Goal: Transaction & Acquisition: Purchase product/service

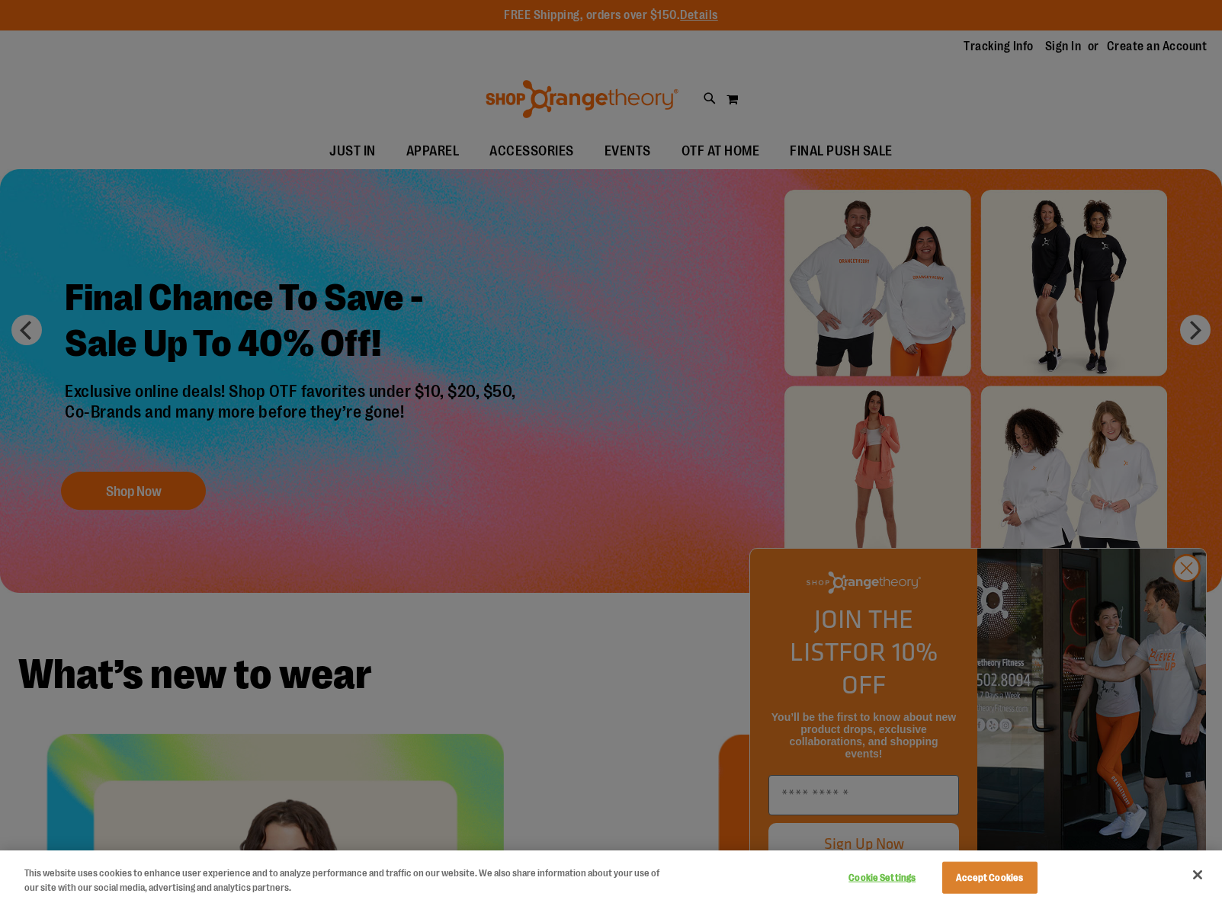
click at [994, 872] on button "Accept Cookies" at bounding box center [989, 878] width 95 height 32
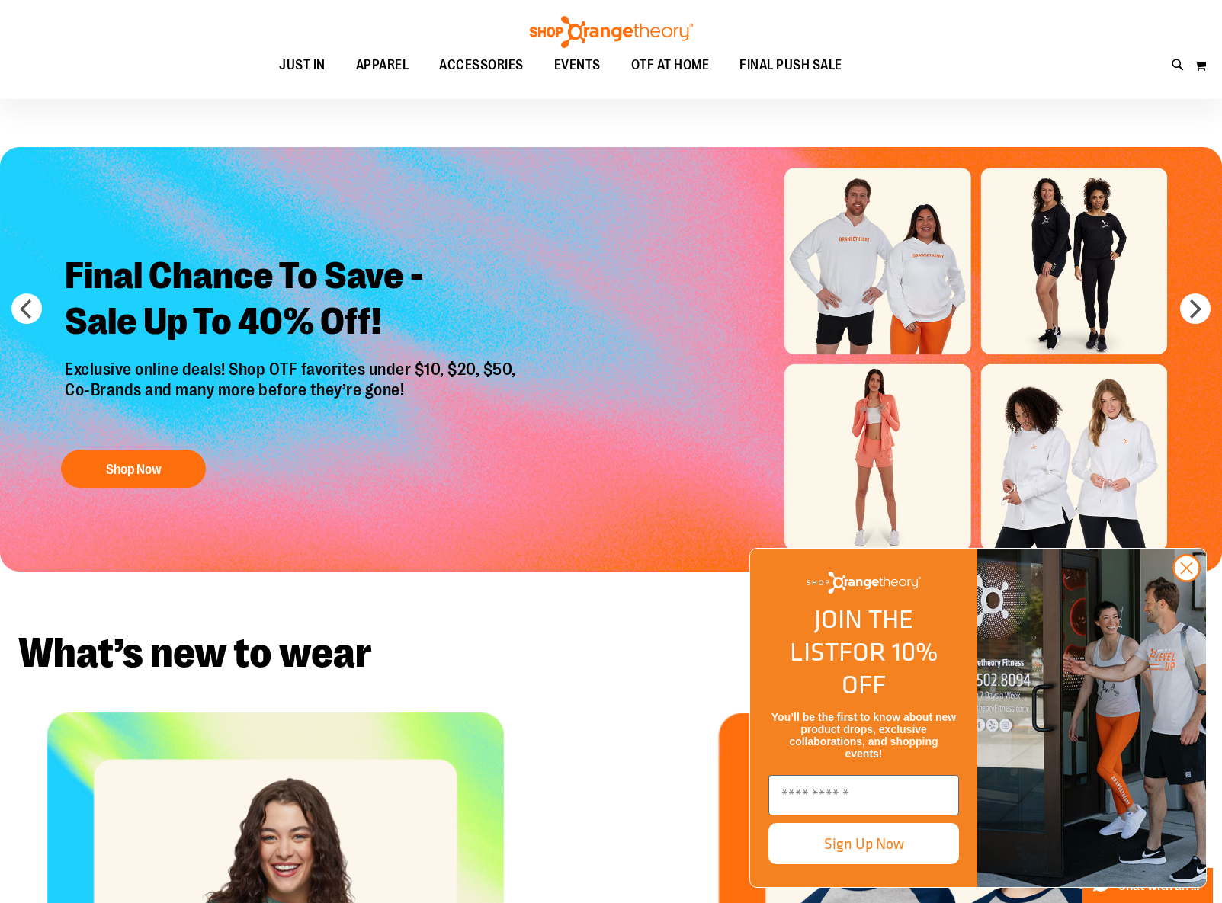
scroll to position [61, 0]
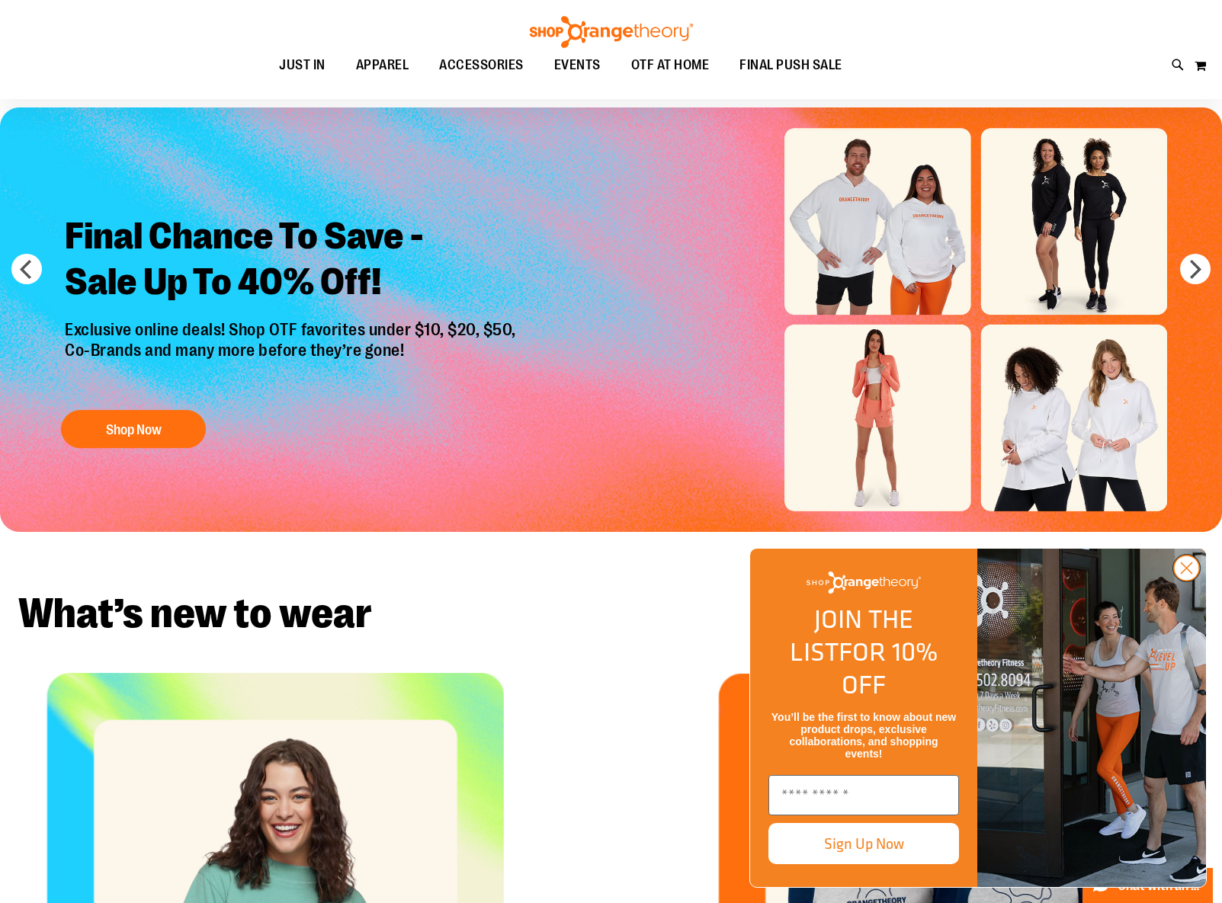
click at [1189, 574] on icon "Close dialog" at bounding box center [1187, 568] width 11 height 11
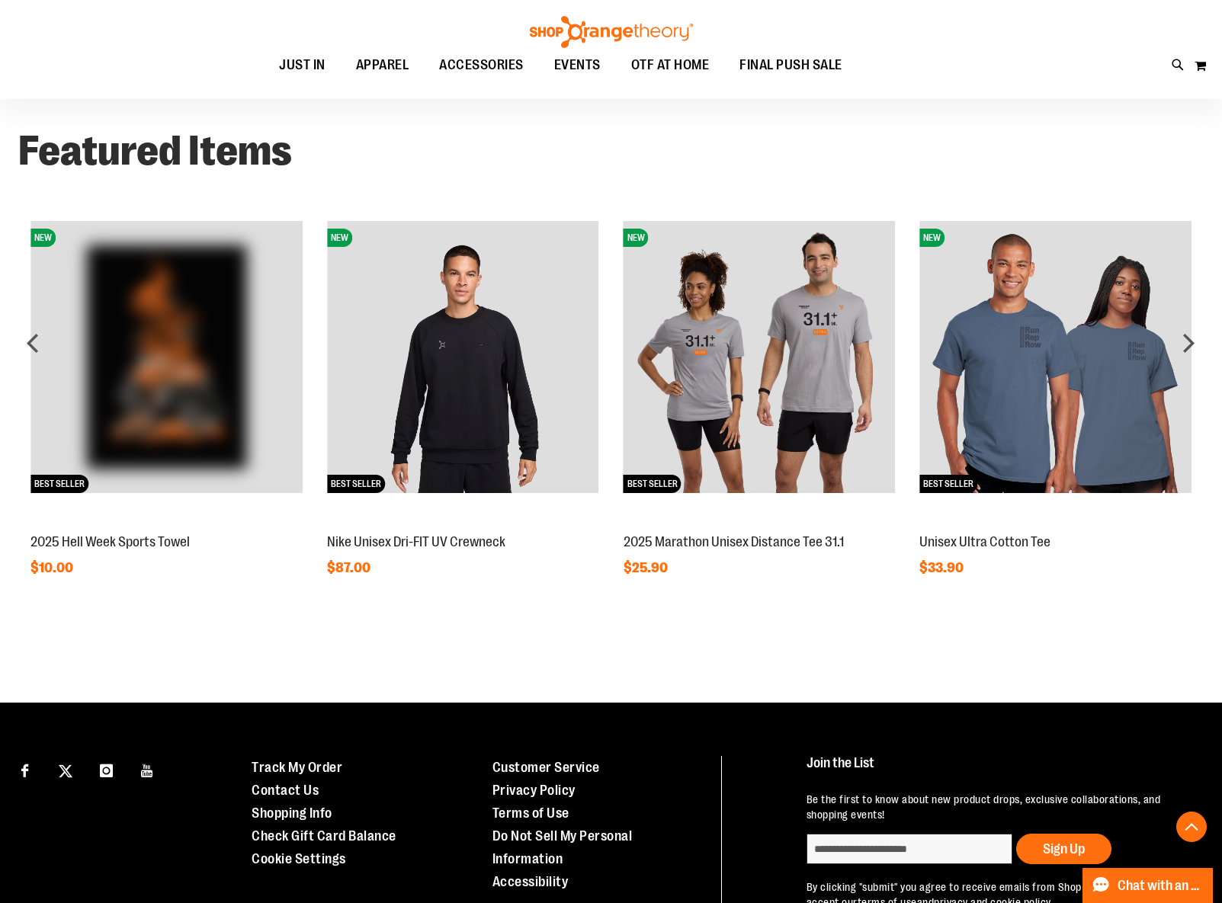
scroll to position [1159, 0]
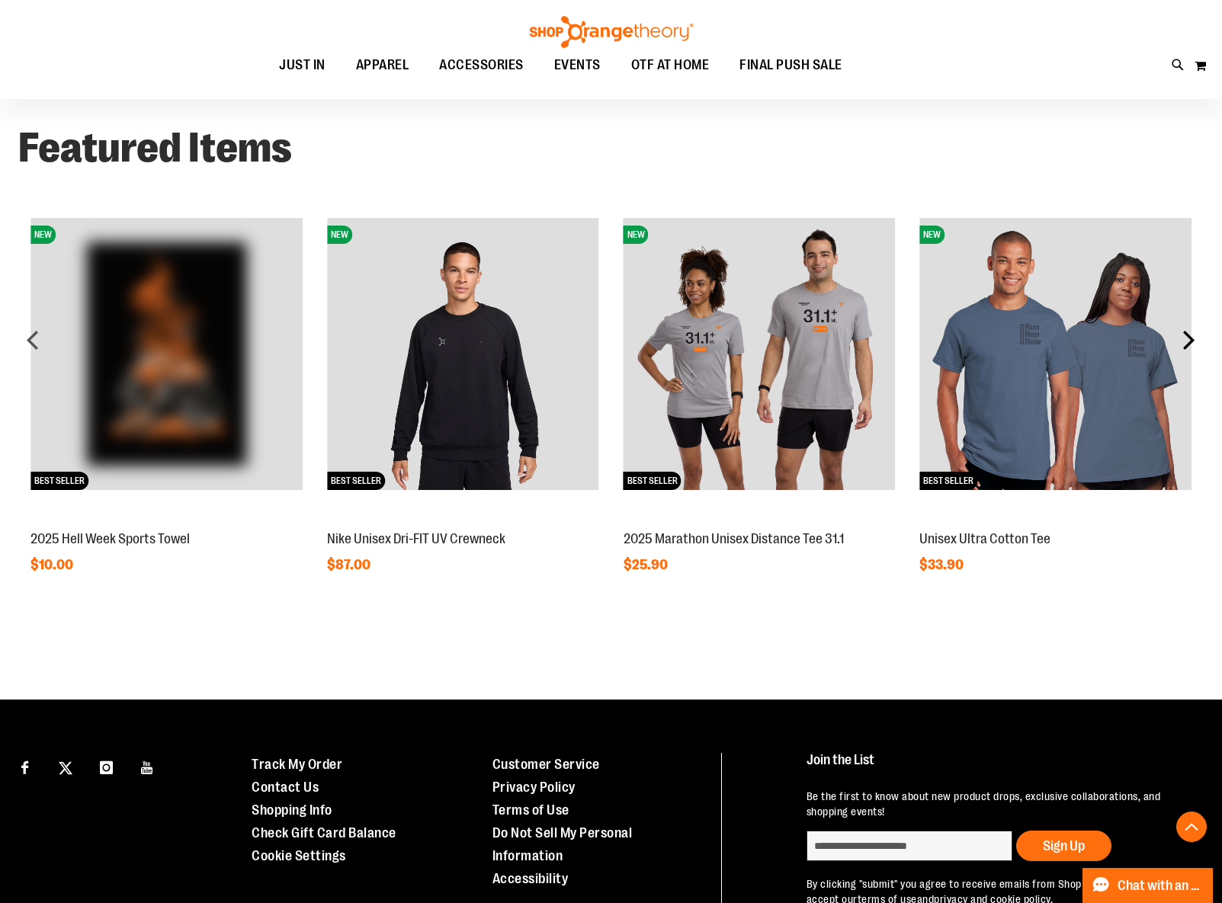
click at [1185, 337] on div "next" at bounding box center [1188, 340] width 30 height 30
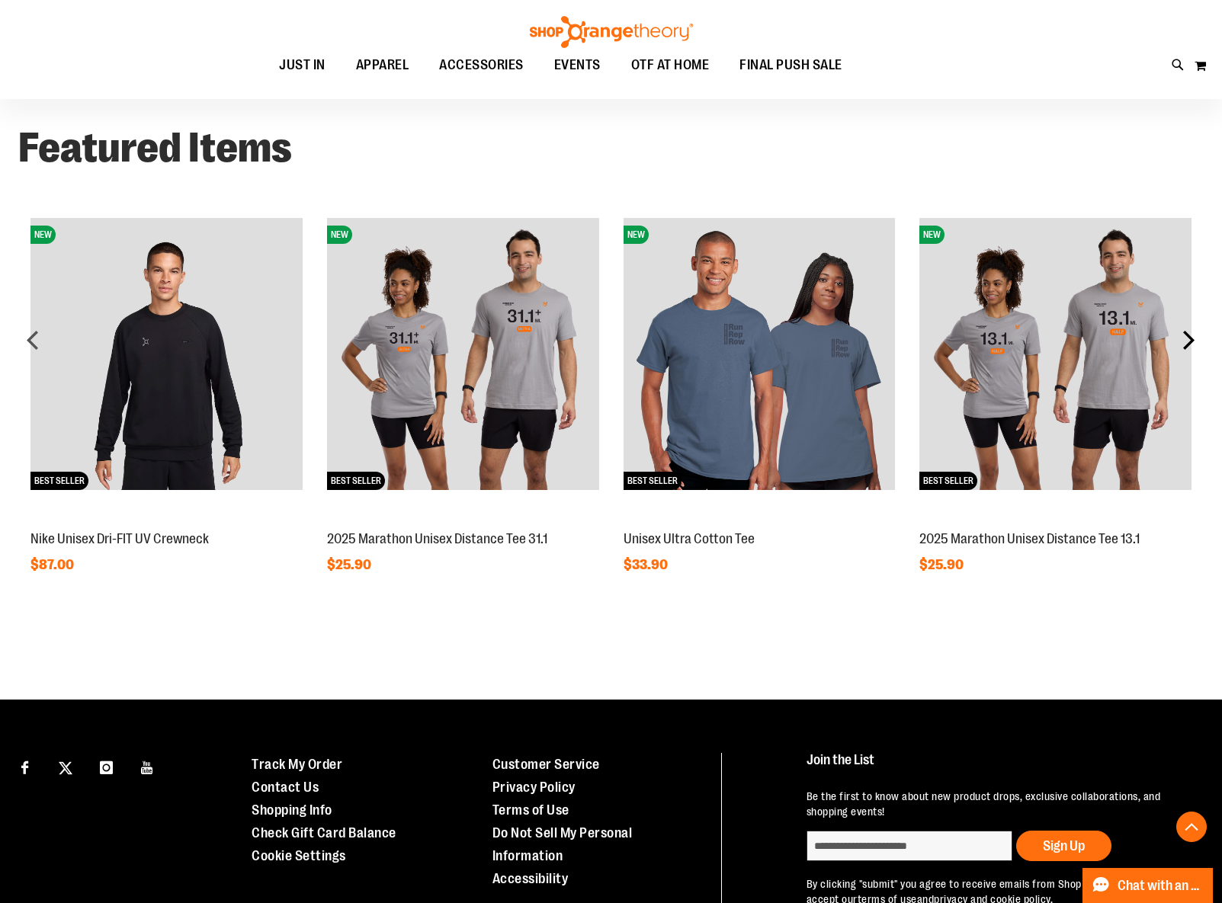
click at [1185, 337] on div "next" at bounding box center [1188, 340] width 30 height 30
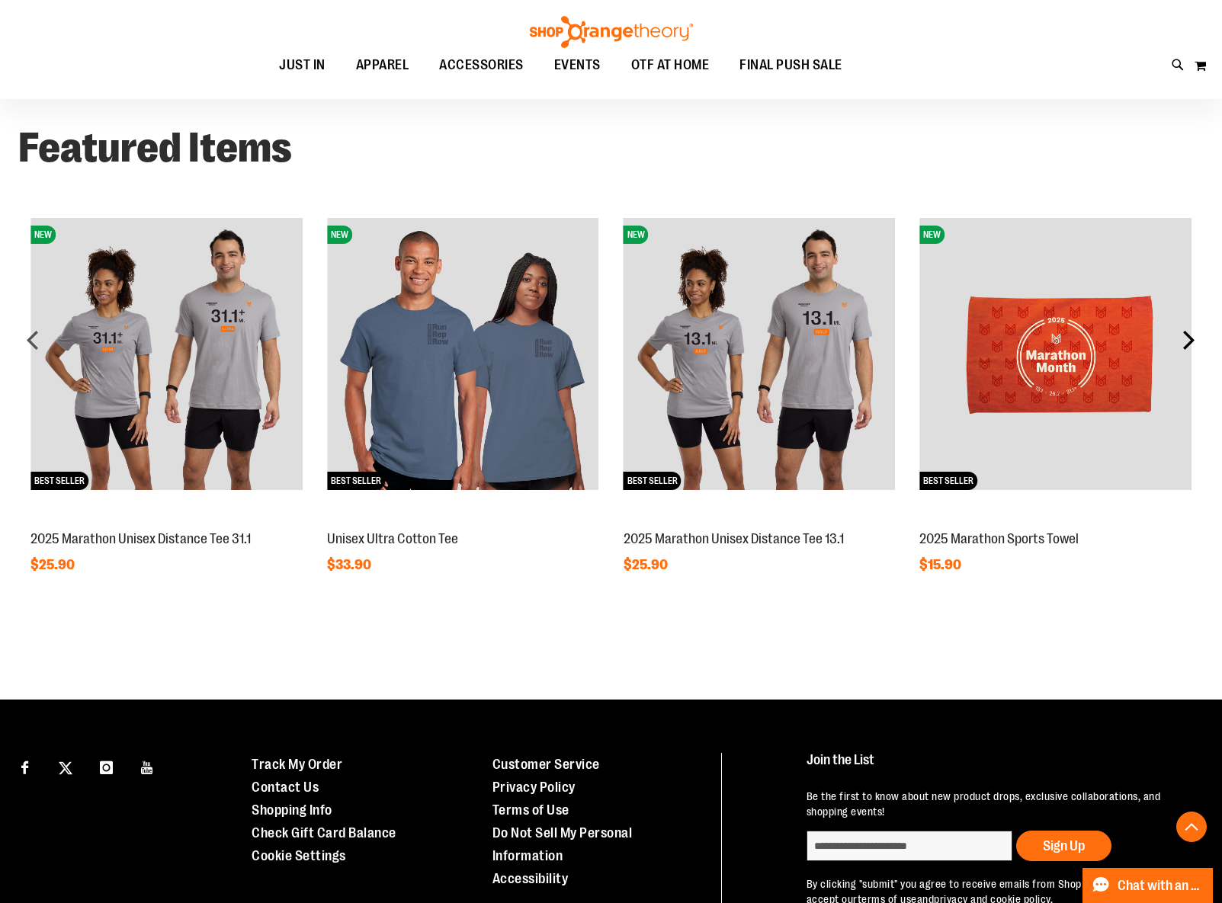
click at [1189, 335] on div "next" at bounding box center [1188, 340] width 30 height 30
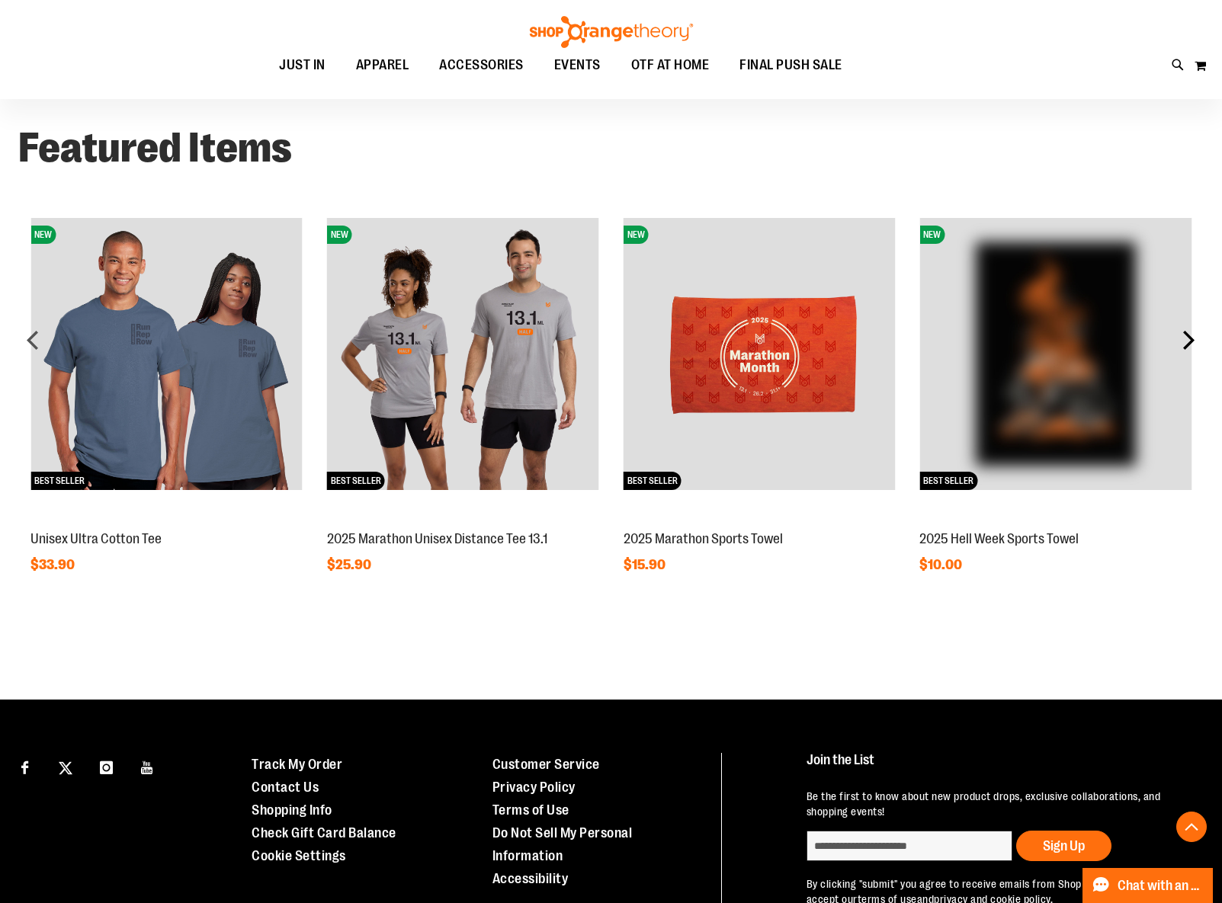
click at [1189, 335] on div "next" at bounding box center [1188, 340] width 30 height 30
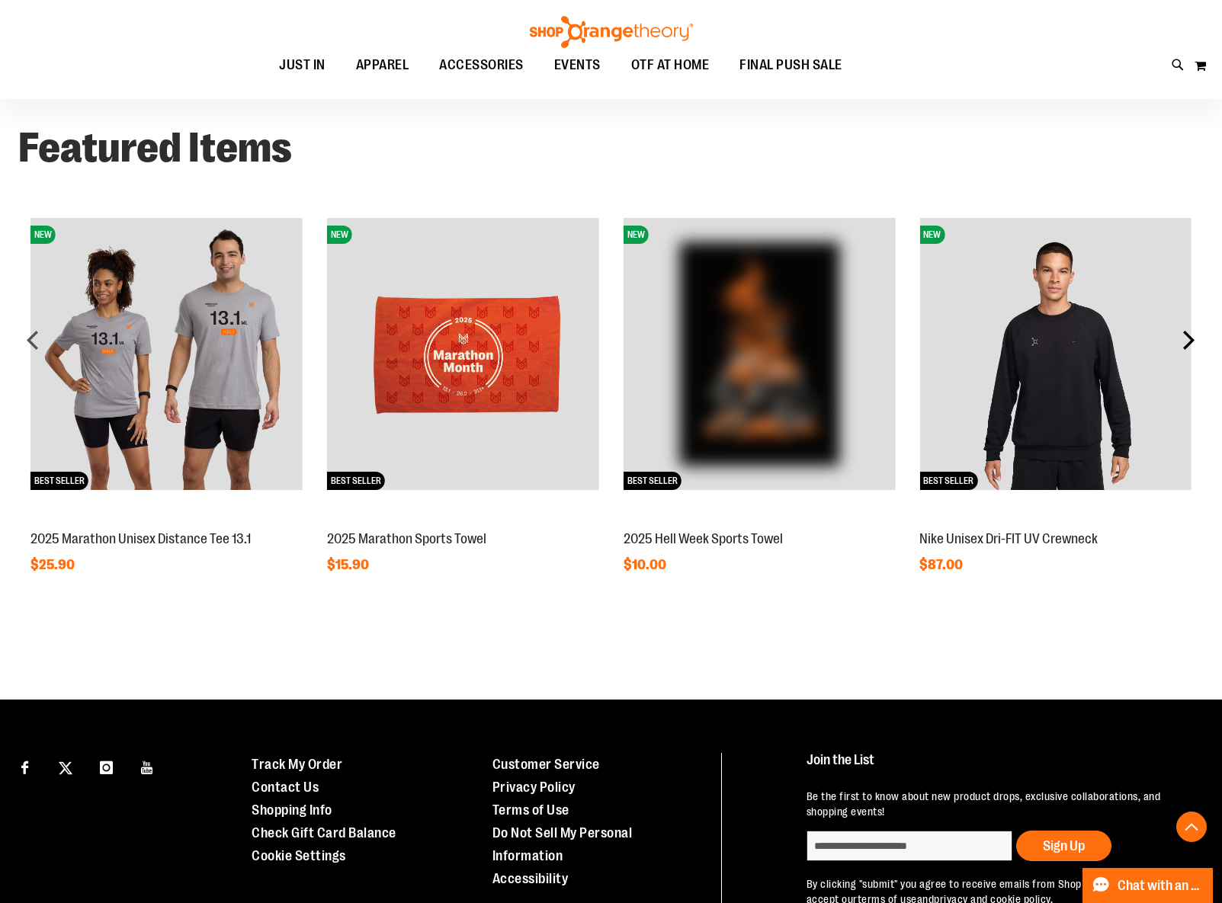
click at [1189, 335] on div "next" at bounding box center [1188, 340] width 30 height 30
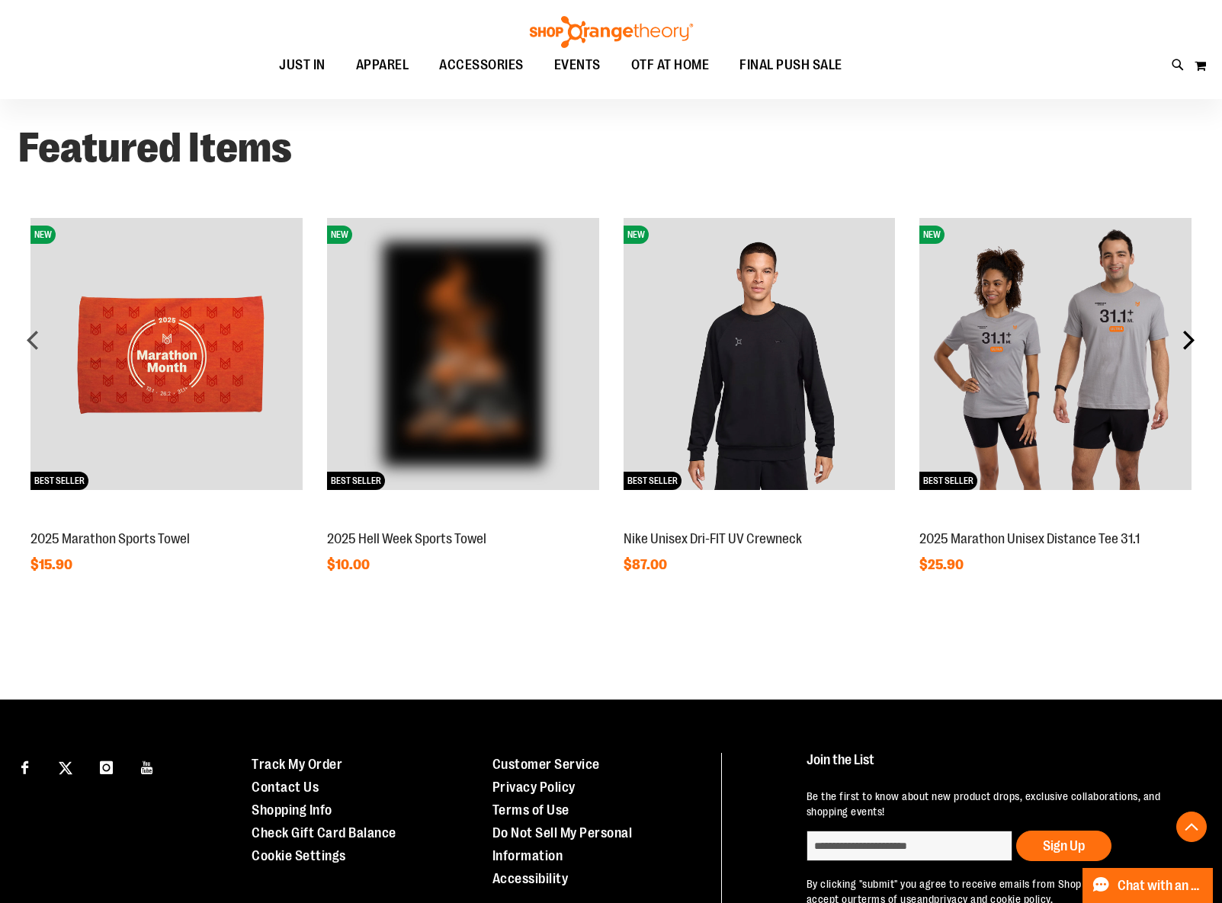
click at [1189, 335] on div "next" at bounding box center [1188, 340] width 30 height 30
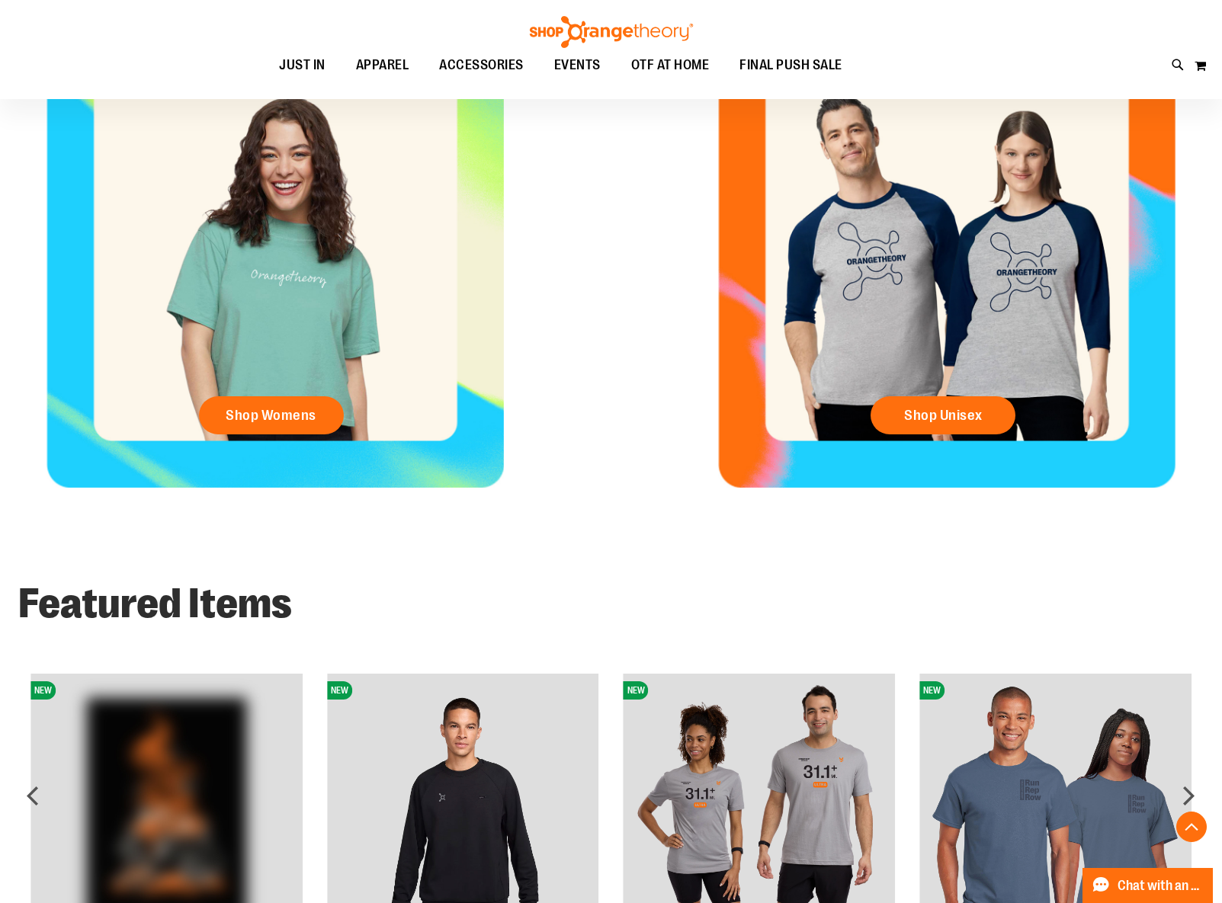
scroll to position [290, 0]
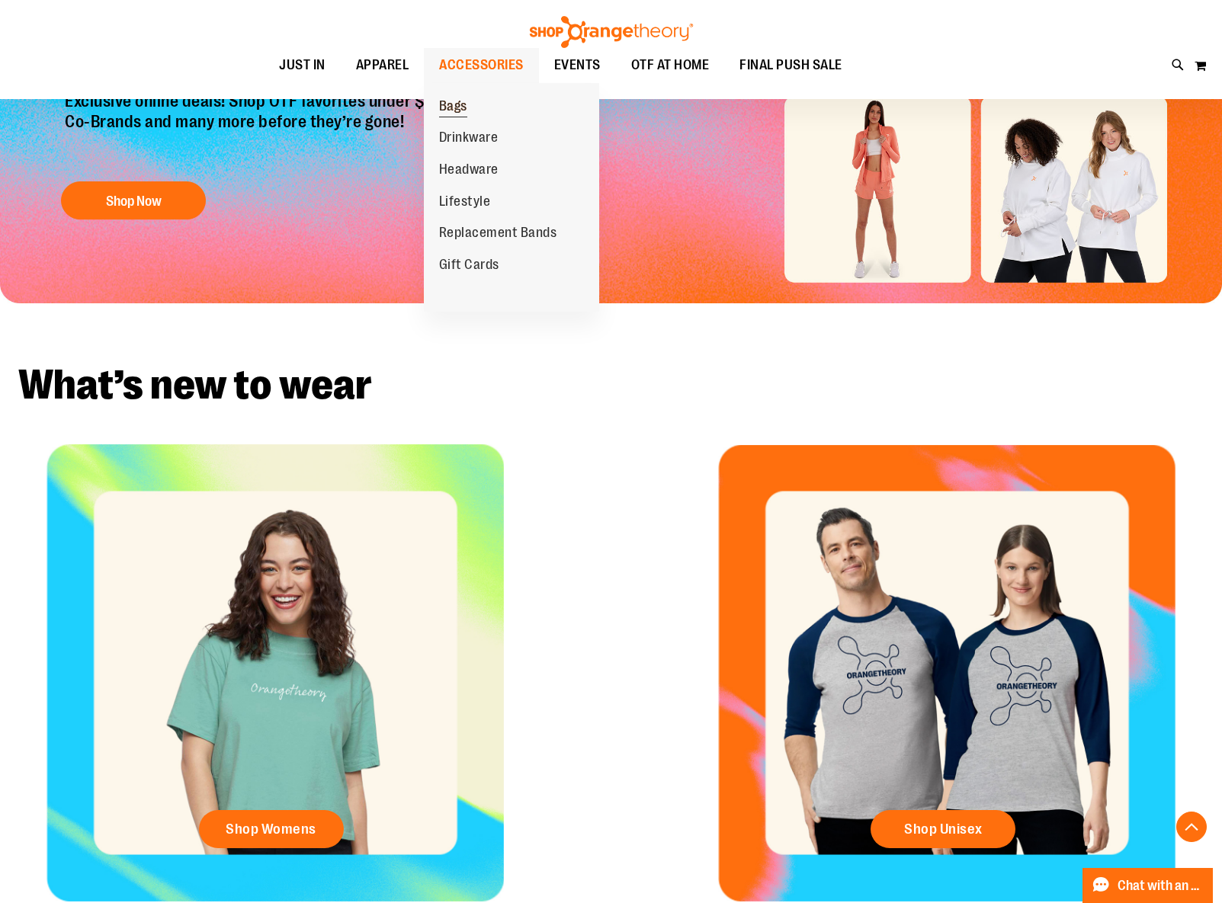
click at [460, 106] on span "Bags" at bounding box center [453, 107] width 28 height 19
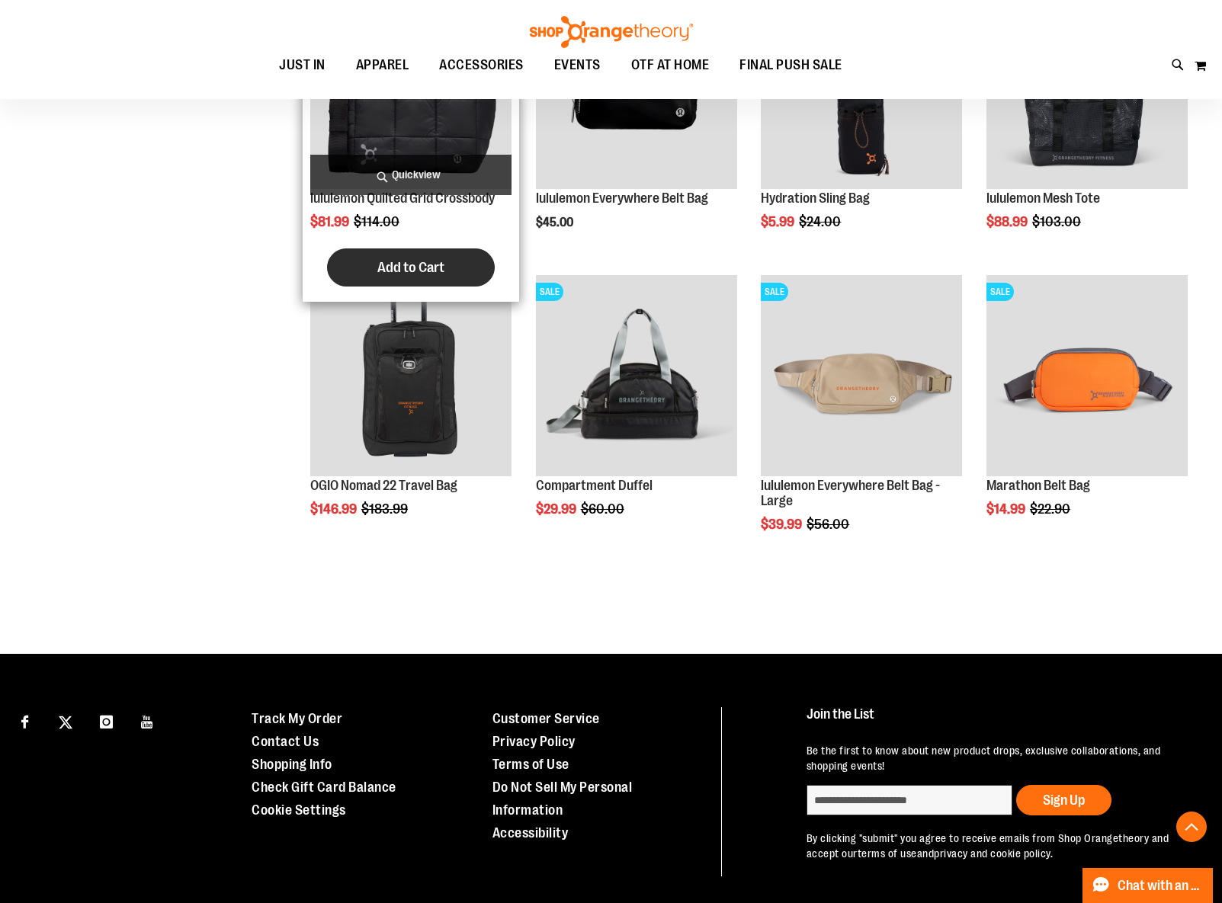
scroll to position [947, 0]
